Goal: Find specific fact

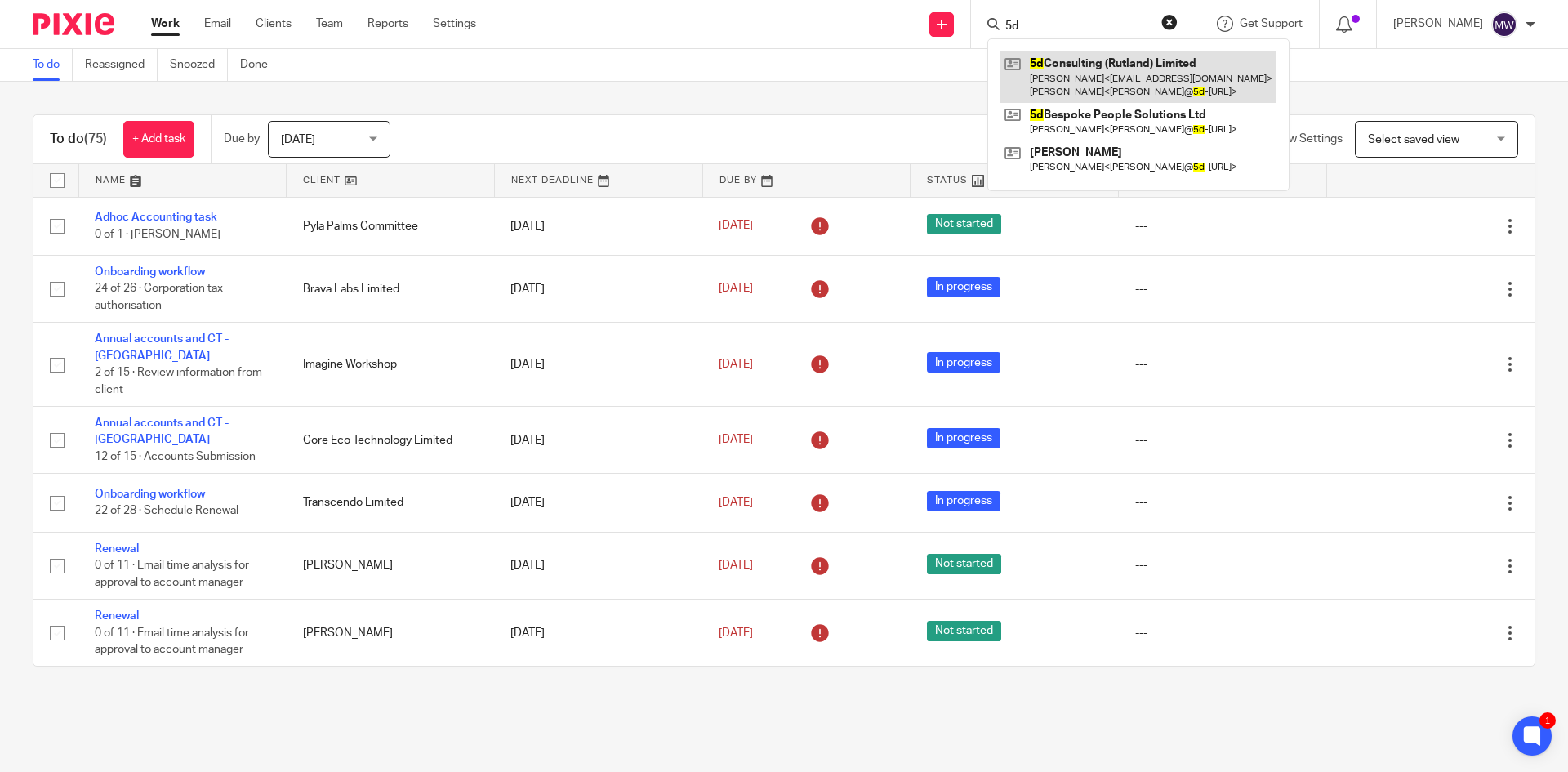
type input "5d"
click at [1147, 78] on link at bounding box center [1138, 76] width 276 height 50
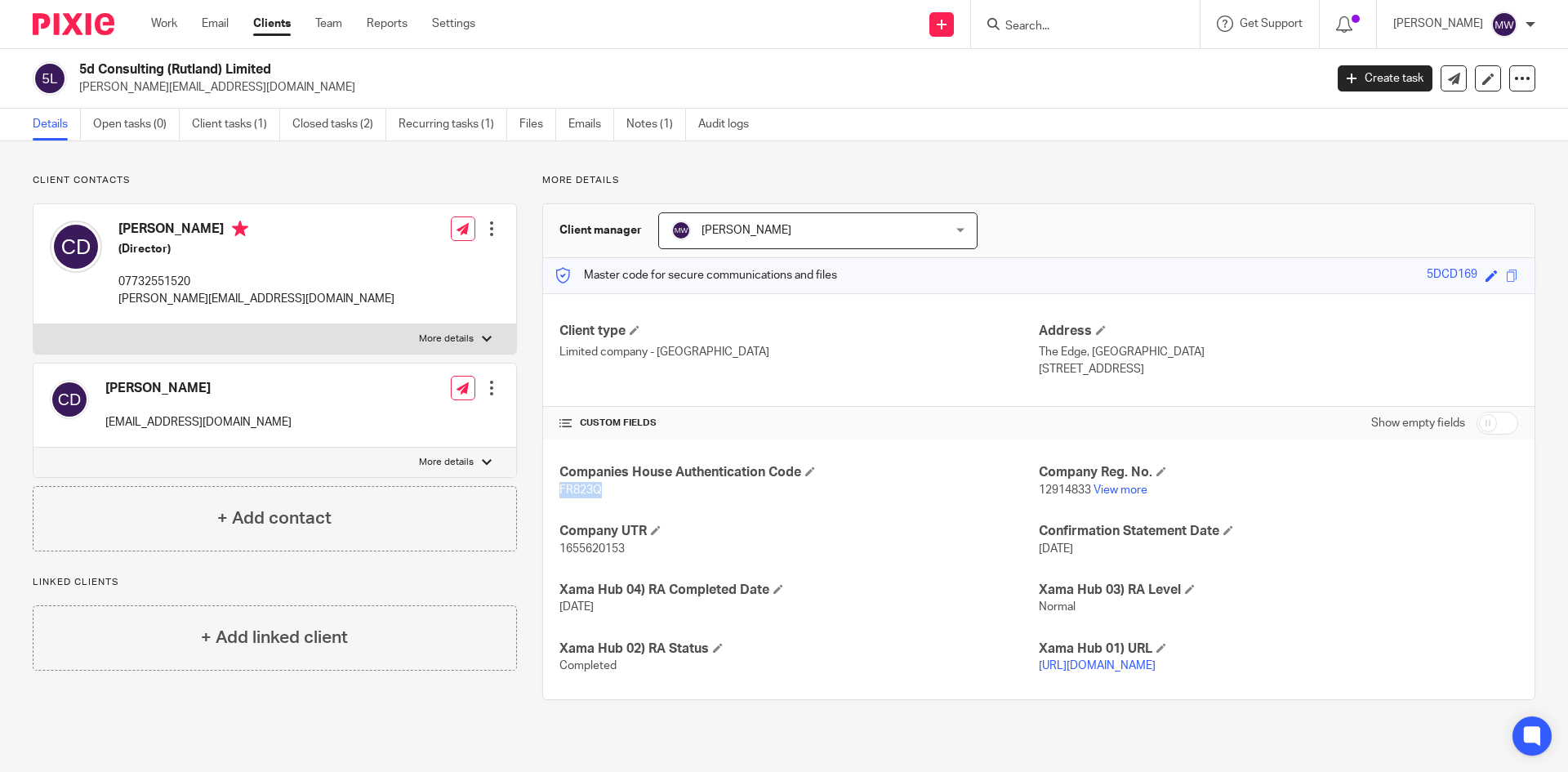
drag, startPoint x: 601, startPoint y: 494, endPoint x: 556, endPoint y: 491, distance: 45.1
click at [560, 491] on p "FR823Q" at bounding box center [799, 490] width 479 height 17
copy span "FR823Q"
